Goal: Task Accomplishment & Management: Manage account settings

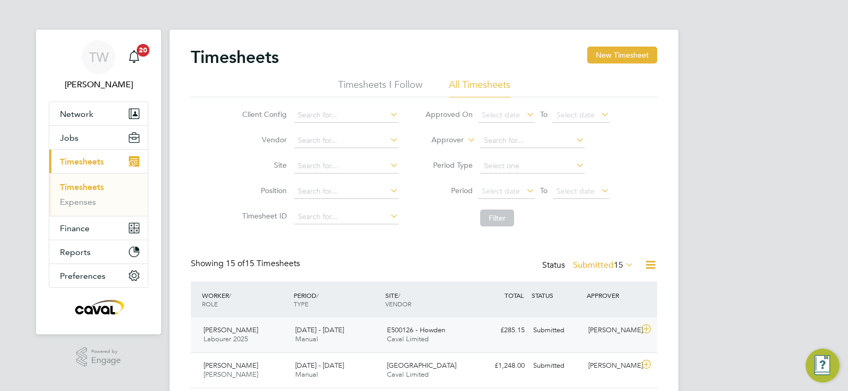
click at [436, 332] on span "E500126 - Howden" at bounding box center [416, 330] width 58 height 9
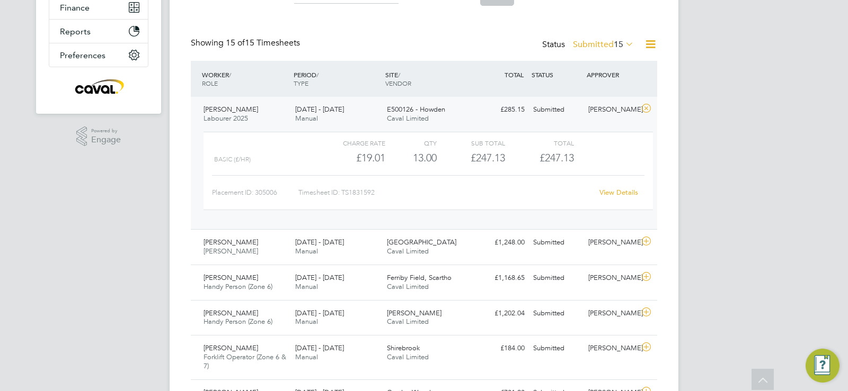
click at [612, 195] on link "View Details" at bounding box center [618, 192] width 39 height 9
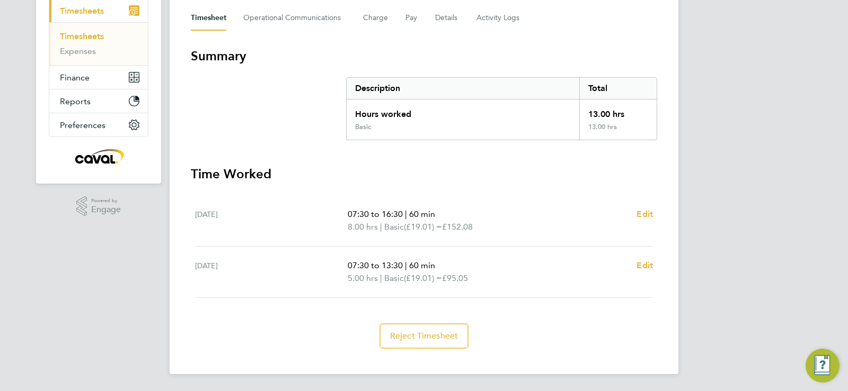
scroll to position [150, 0]
click at [646, 266] on span "Edit" at bounding box center [644, 266] width 16 height 10
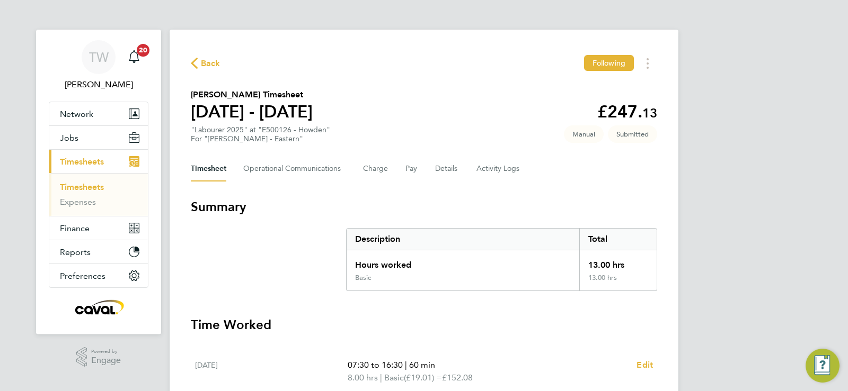
select select "60"
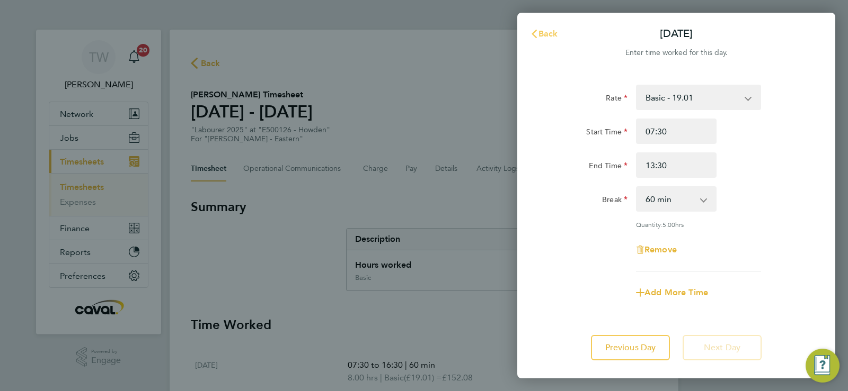
click at [547, 35] on span "Back" at bounding box center [548, 34] width 20 height 10
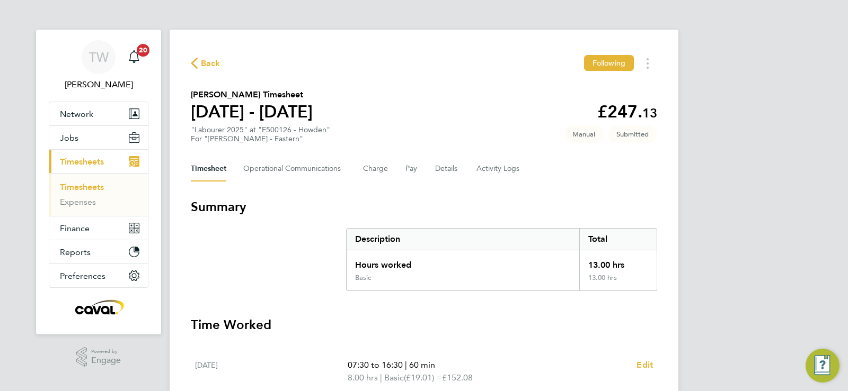
click at [202, 61] on span "Back" at bounding box center [211, 63] width 20 height 13
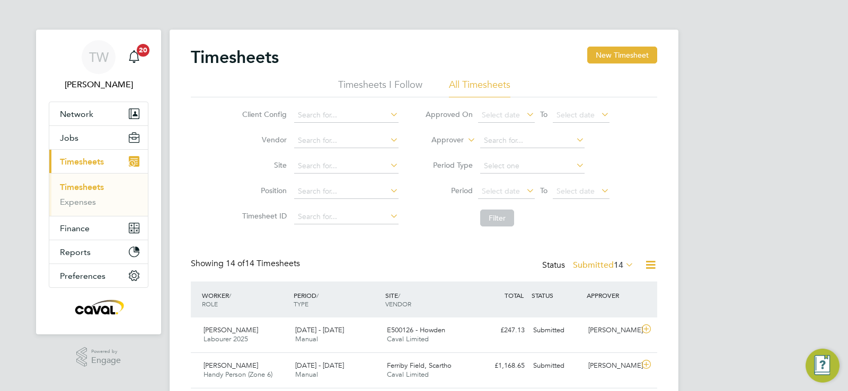
click at [597, 268] on label "Submitted 14" at bounding box center [603, 265] width 61 height 11
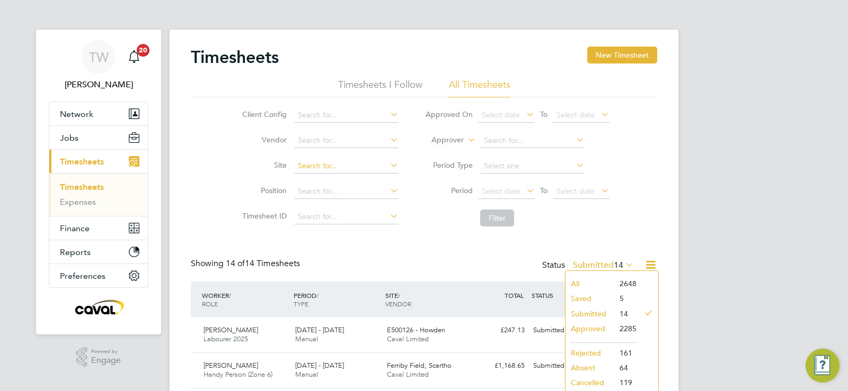
click at [340, 167] on input at bounding box center [346, 166] width 104 height 15
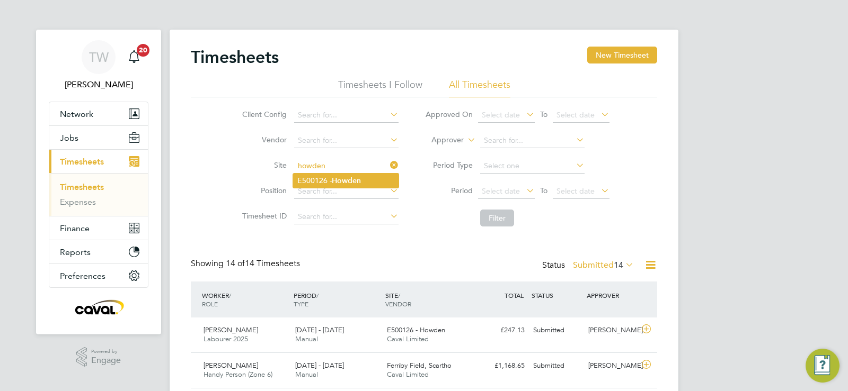
click at [351, 183] on b "Howden" at bounding box center [346, 180] width 29 height 9
type input "E500126 - Howden"
click at [524, 194] on icon at bounding box center [524, 190] width 0 height 15
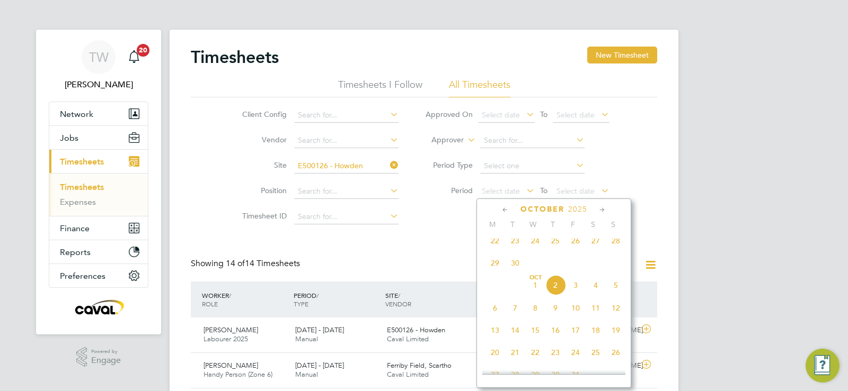
click at [496, 270] on span "29" at bounding box center [495, 263] width 20 height 20
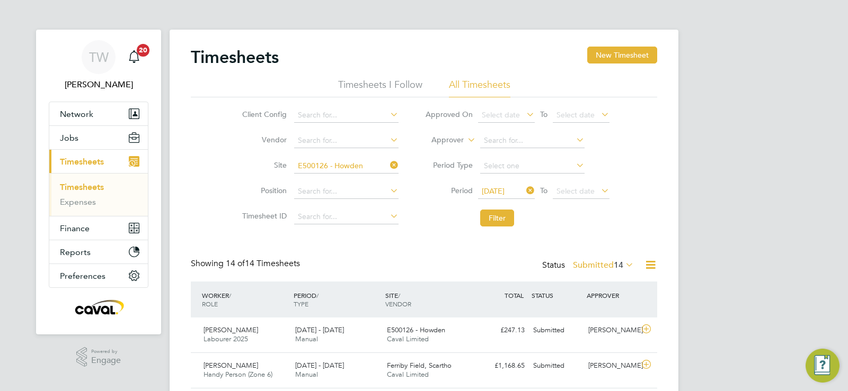
click at [587, 178] on li "Period Type" at bounding box center [517, 166] width 211 height 25
click at [587, 186] on span "Select date" at bounding box center [580, 192] width 57 height 14
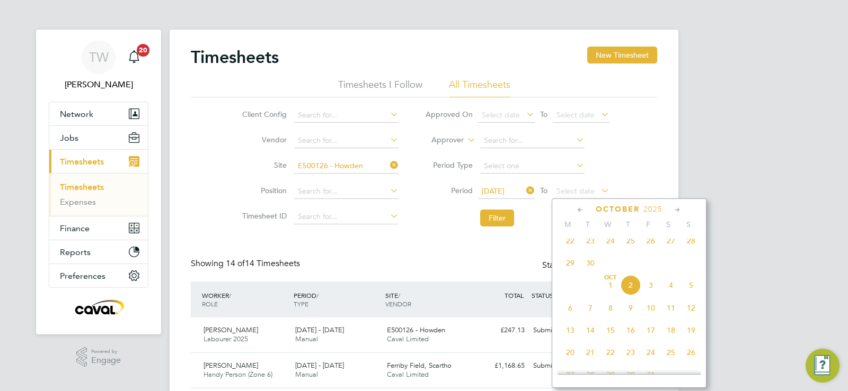
click at [688, 292] on span "5" at bounding box center [691, 285] width 20 height 20
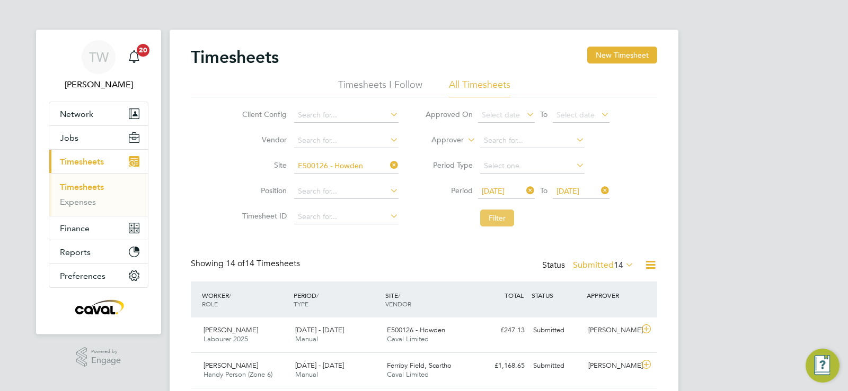
click at [495, 222] on button "Filter" at bounding box center [497, 218] width 34 height 17
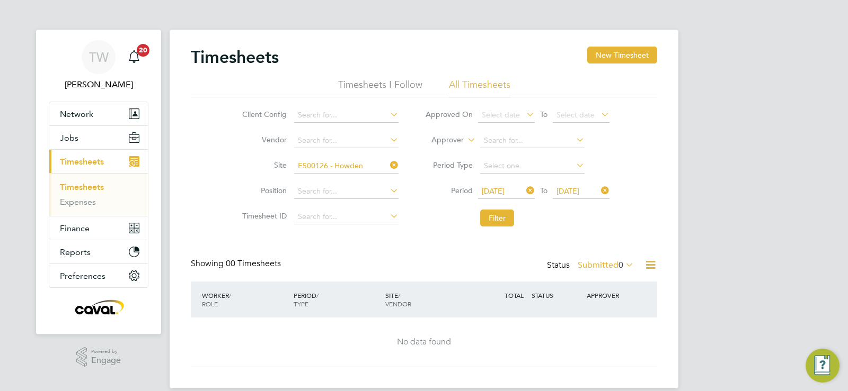
click at [502, 185] on span "[DATE]" at bounding box center [506, 192] width 57 height 14
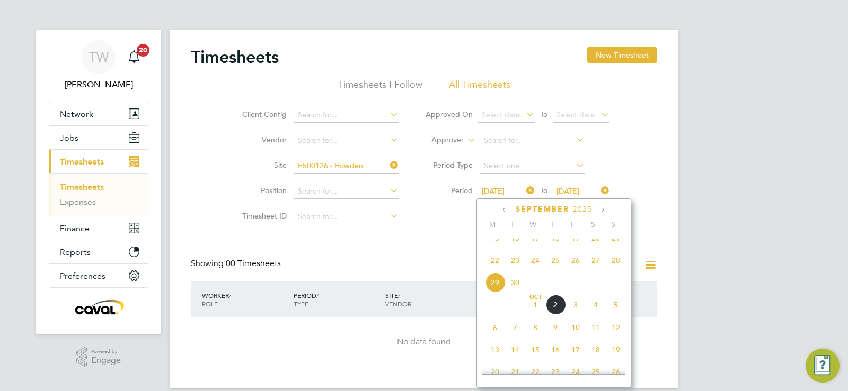
click at [494, 269] on span "22" at bounding box center [495, 261] width 20 height 20
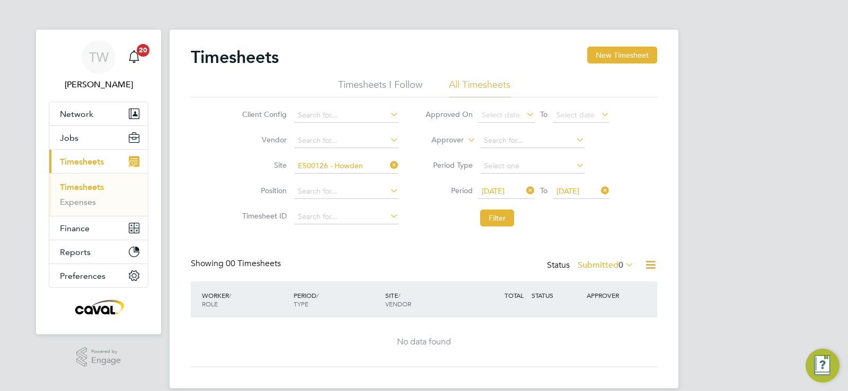
click at [579, 191] on span "[DATE]" at bounding box center [567, 191] width 23 height 10
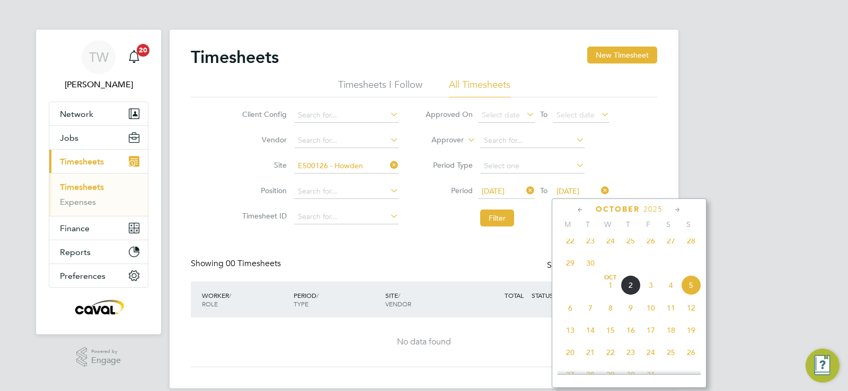
click at [689, 289] on span "5" at bounding box center [691, 285] width 20 height 20
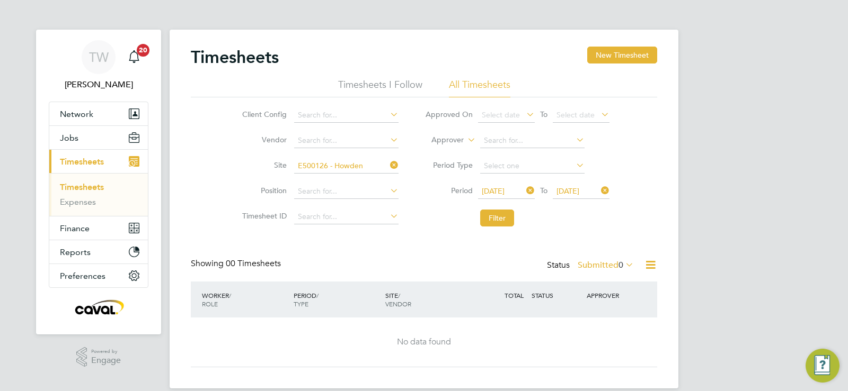
click at [495, 227] on li "Filter" at bounding box center [517, 218] width 211 height 28
click at [497, 219] on button "Filter" at bounding box center [497, 218] width 34 height 17
